Goal: Check status: Check status

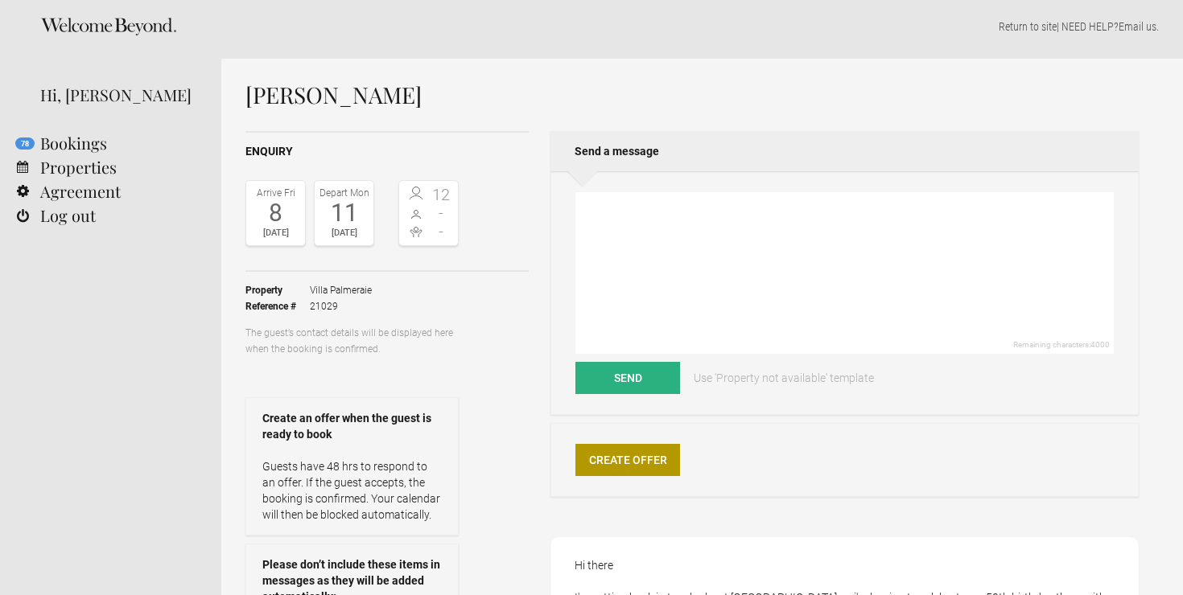
scroll to position [7, 0]
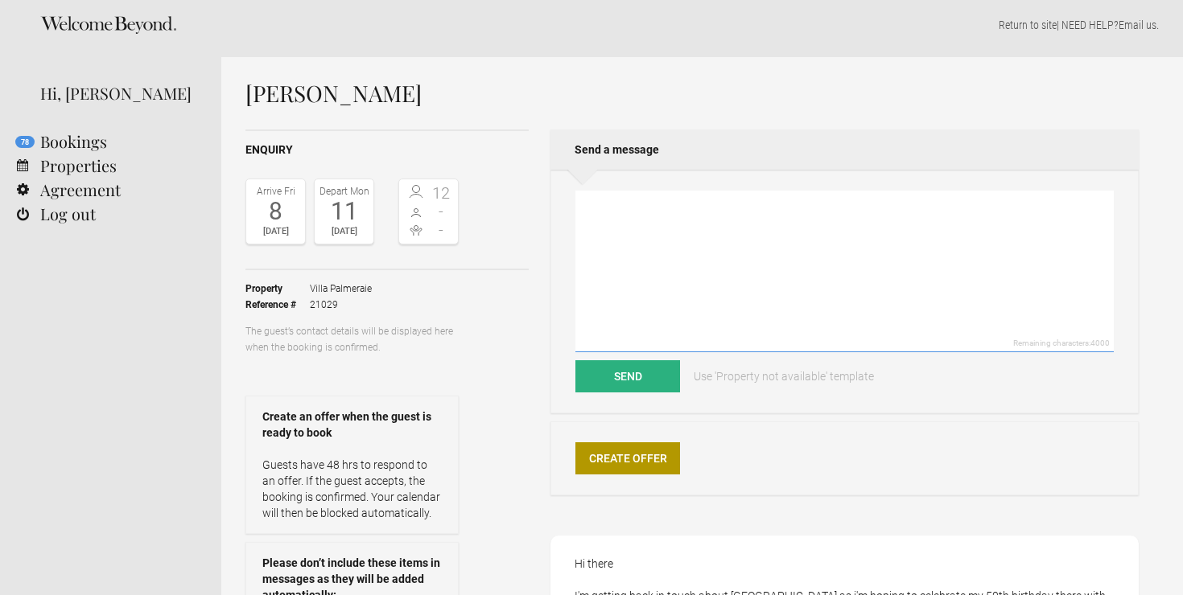
click at [760, 206] on textarea at bounding box center [844, 272] width 538 height 162
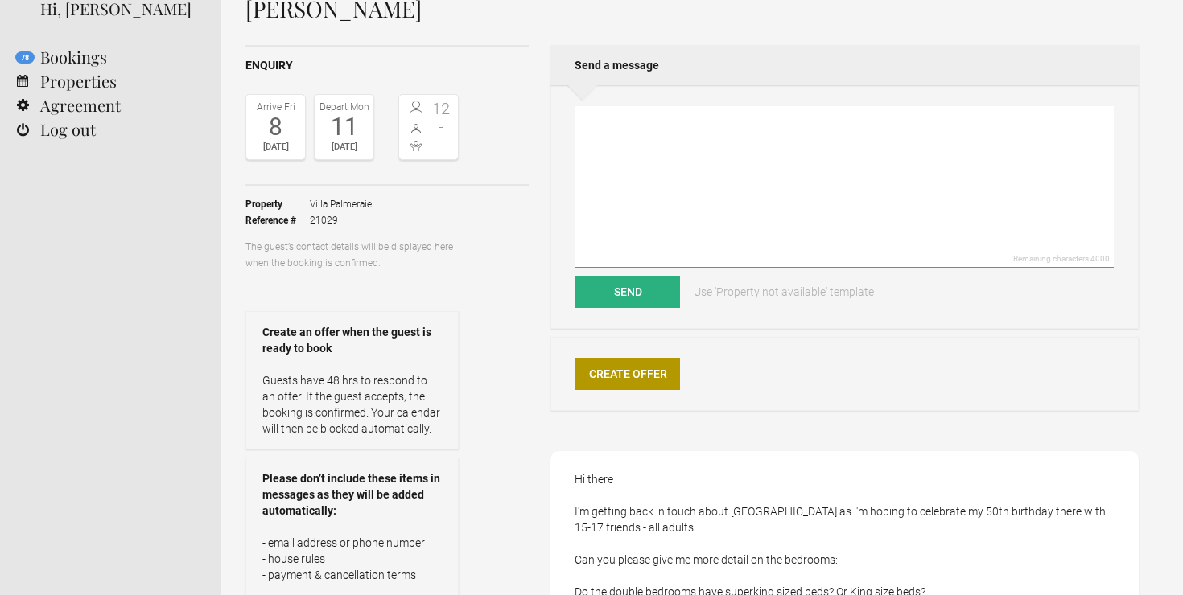
scroll to position [122, 0]
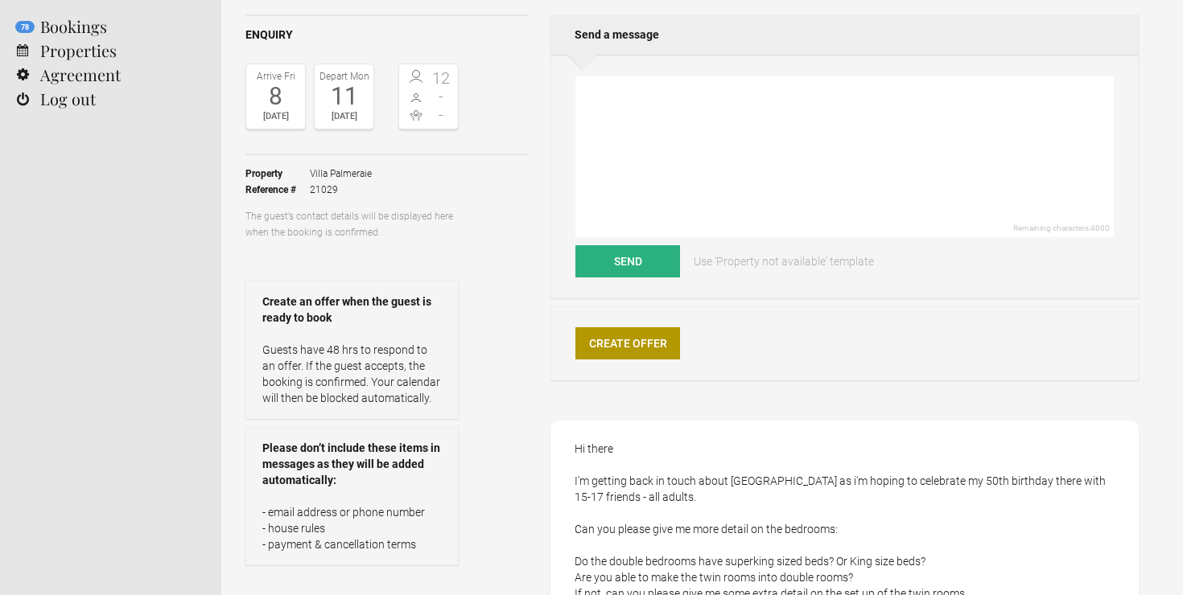
click at [310, 173] on span "Villa Palmeraie" at bounding box center [341, 174] width 62 height 16
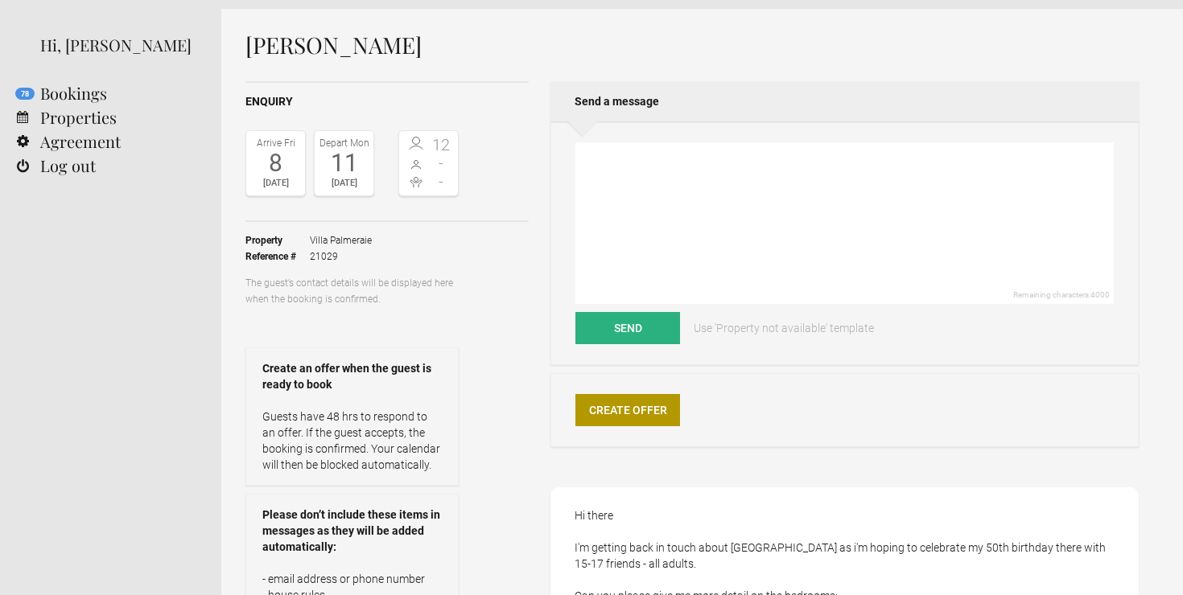
scroll to position [0, 0]
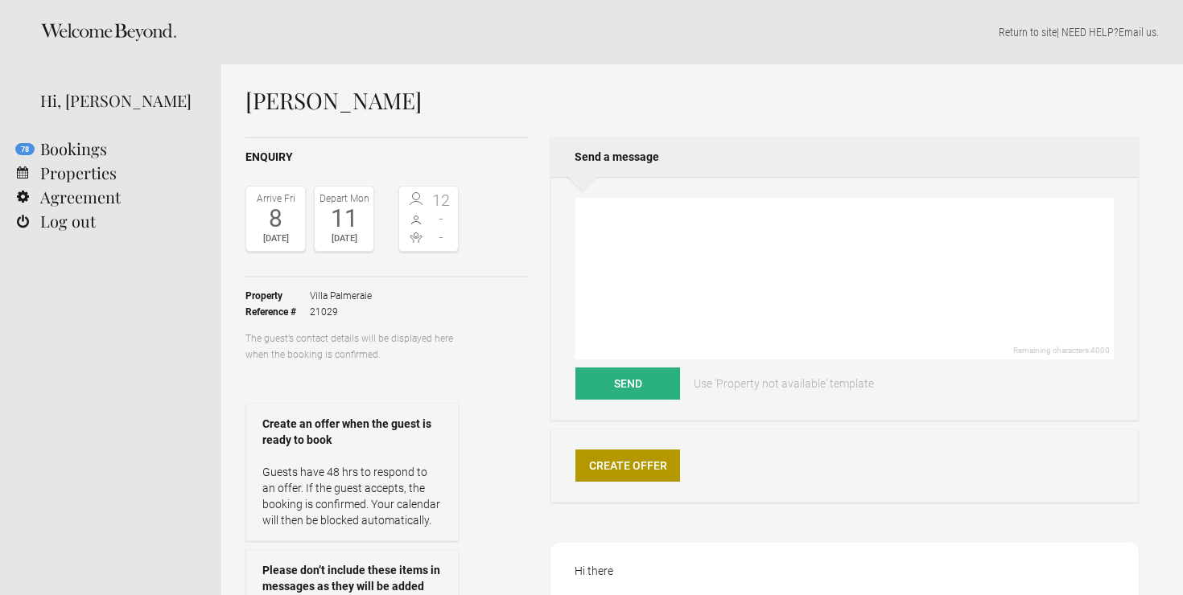
click at [332, 207] on div "11" at bounding box center [344, 219] width 51 height 24
click at [404, 200] on span at bounding box center [416, 200] width 26 height 16
click at [412, 196] on icon at bounding box center [415, 199] width 15 height 15
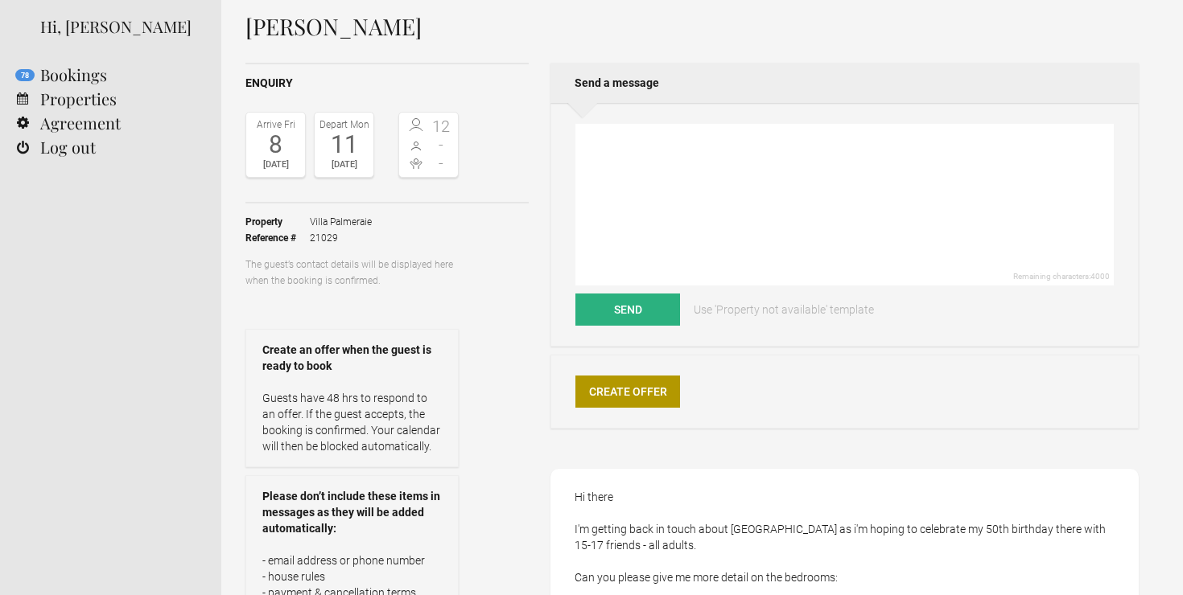
scroll to position [64, 0]
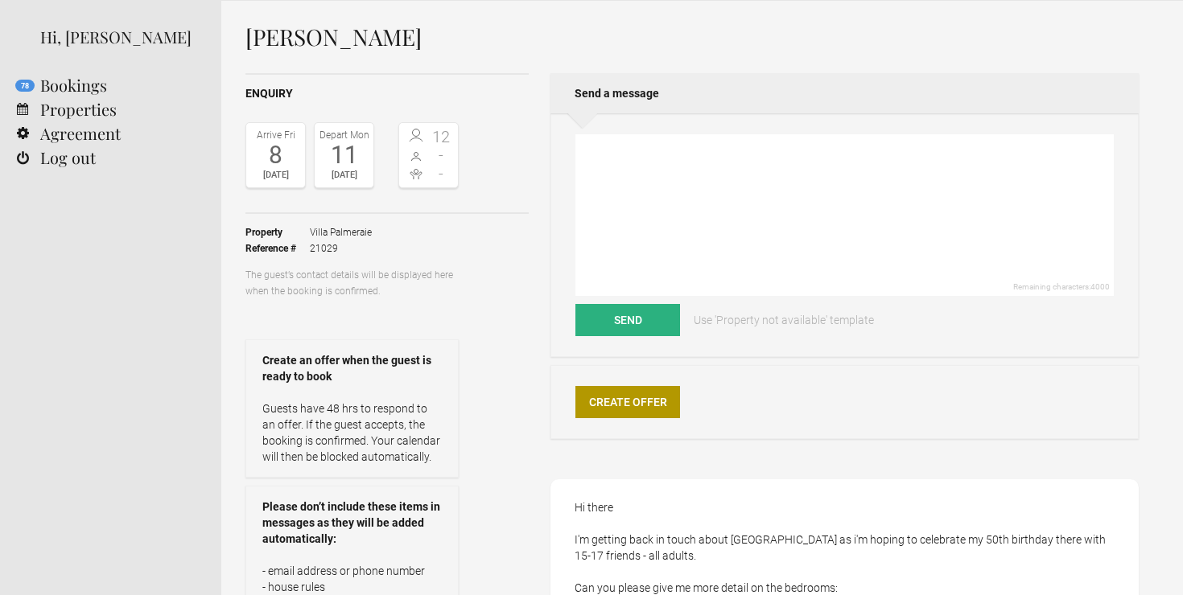
click at [336, 222] on ul "Property [GEOGRAPHIC_DATA] Reference # 21029" at bounding box center [351, 240] width 213 height 53
click at [356, 233] on span "Villa Palmeraie" at bounding box center [341, 233] width 62 height 16
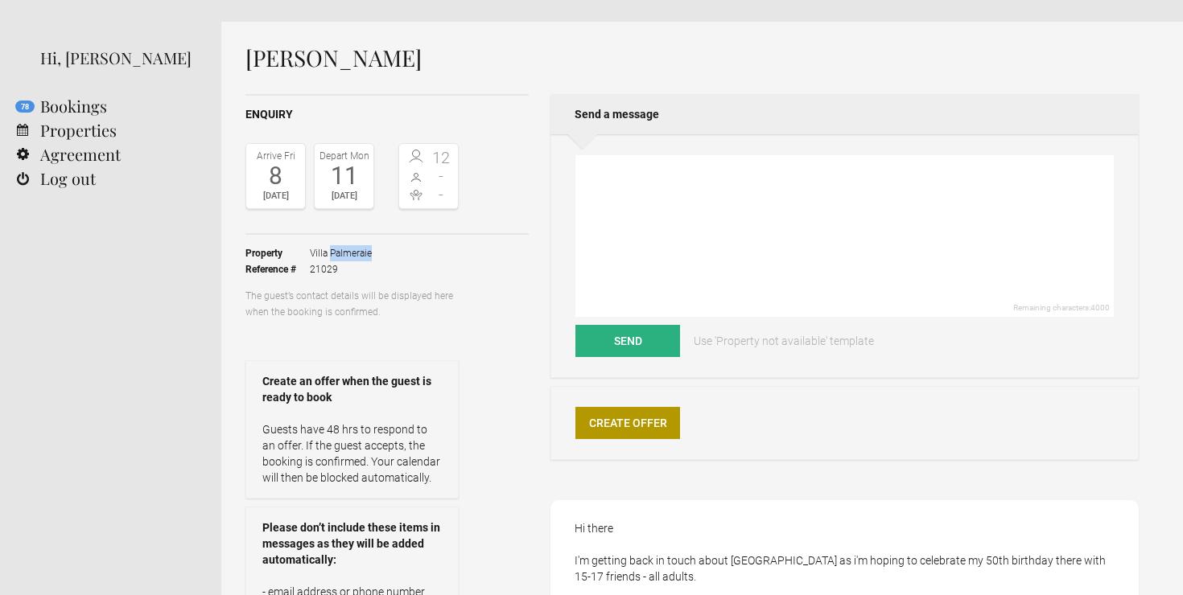
scroll to position [184, 0]
